Goal: Task Accomplishment & Management: Manage account settings

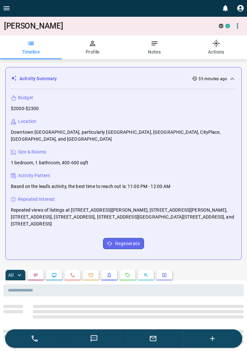
click at [6, 3] on button "Open drawer" at bounding box center [6, 8] width 13 height 16
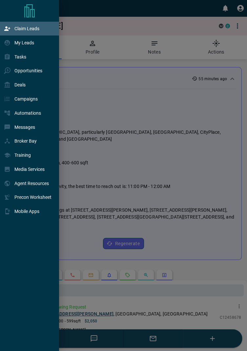
click at [34, 28] on p "Claim Leads" at bounding box center [26, 28] width 25 height 5
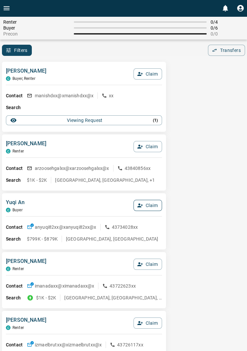
click at [150, 209] on button "Claim" at bounding box center [148, 205] width 29 height 11
click at [149, 206] on button "Confirm Claim" at bounding box center [138, 205] width 47 height 11
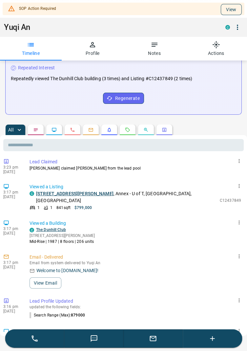
click at [233, 8] on button "View" at bounding box center [231, 9] width 21 height 11
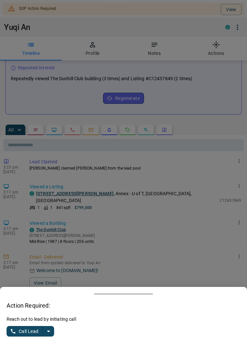
click at [53, 336] on button "split button" at bounding box center [48, 331] width 11 height 11
click at [37, 323] on li "Log Manual Call" at bounding box center [31, 318] width 40 height 10
click at [16, 336] on button "Log Manual Call" at bounding box center [28, 331] width 43 height 11
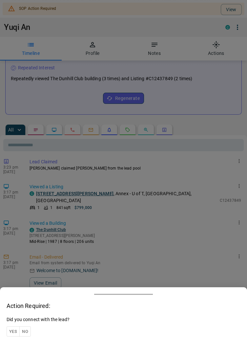
click at [13, 336] on button "Yes" at bounding box center [13, 331] width 13 height 10
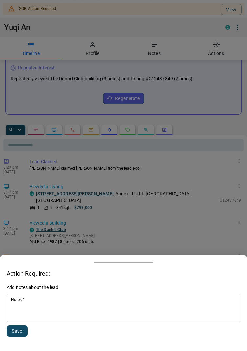
click at [48, 319] on textarea "Notes   *" at bounding box center [123, 308] width 225 height 22
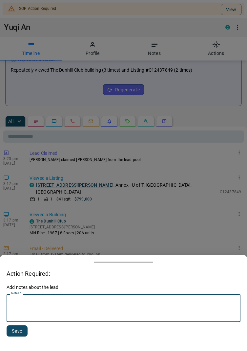
scroll to position [149, 0]
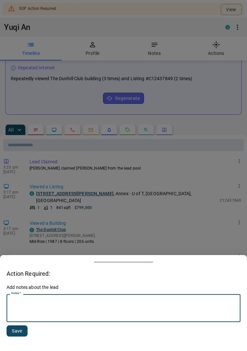
click at [222, 165] on div at bounding box center [123, 175] width 247 height 351
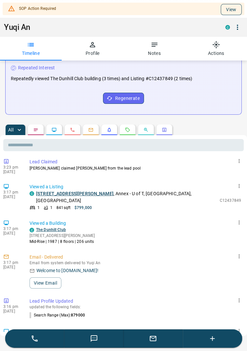
click at [233, 9] on button "View" at bounding box center [231, 9] width 21 height 11
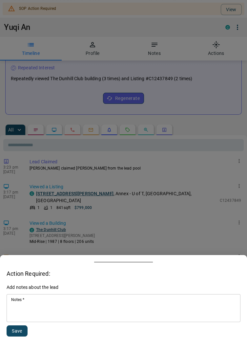
click at [51, 312] on textarea "Notes   *" at bounding box center [123, 308] width 225 height 22
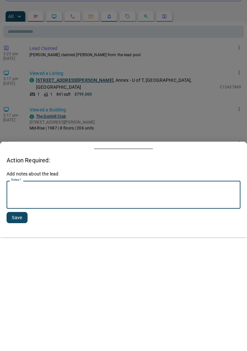
scroll to position [170, 0]
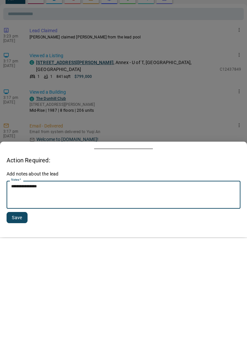
type textarea "**********"
click at [25, 328] on button "Save" at bounding box center [17, 330] width 21 height 11
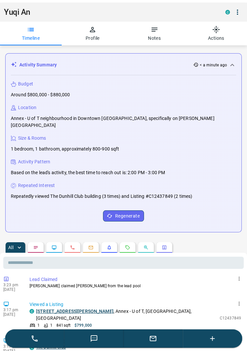
scroll to position [0, 0]
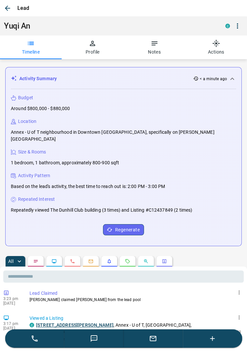
click at [9, 8] on icon "button" at bounding box center [7, 8] width 5 height 5
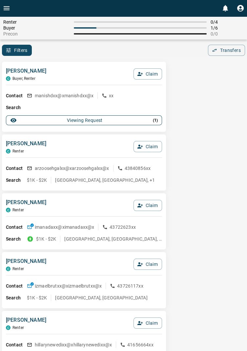
click at [159, 121] on button "Viewing Request ( 1 )" at bounding box center [84, 120] width 156 height 10
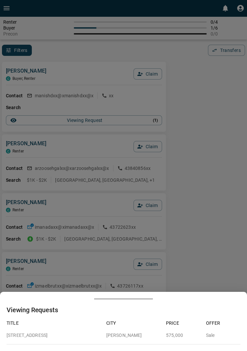
click at [206, 158] on div at bounding box center [123, 175] width 247 height 351
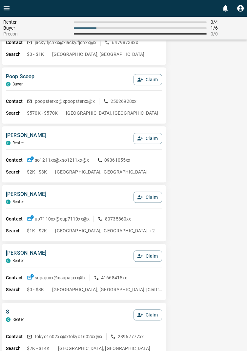
scroll to position [890, 0]
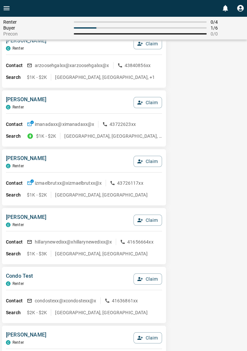
scroll to position [0, 0]
